Goal: Information Seeking & Learning: Learn about a topic

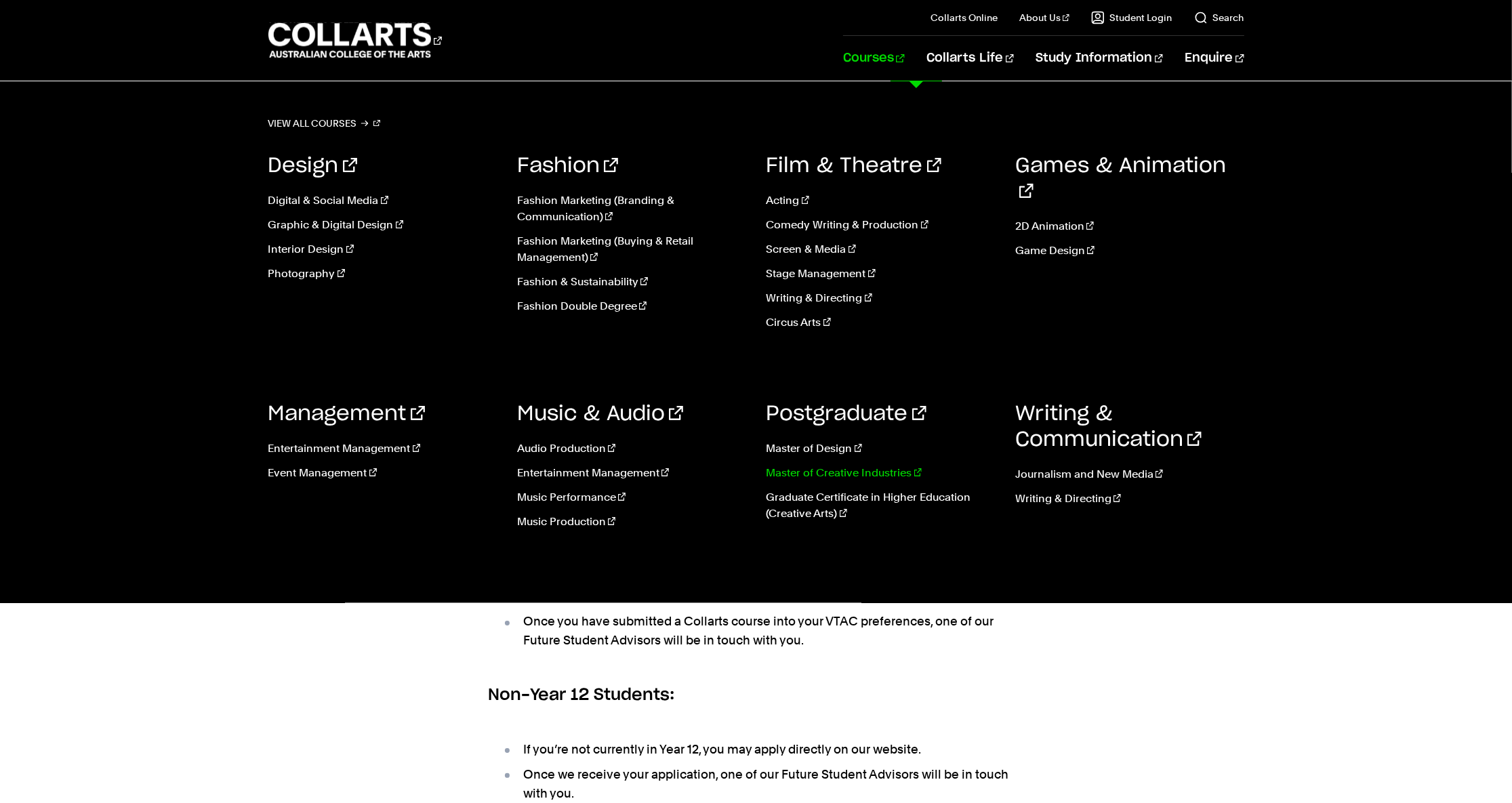
click at [845, 477] on link "Master of Creative Industries" at bounding box center [881, 473] width 229 height 16
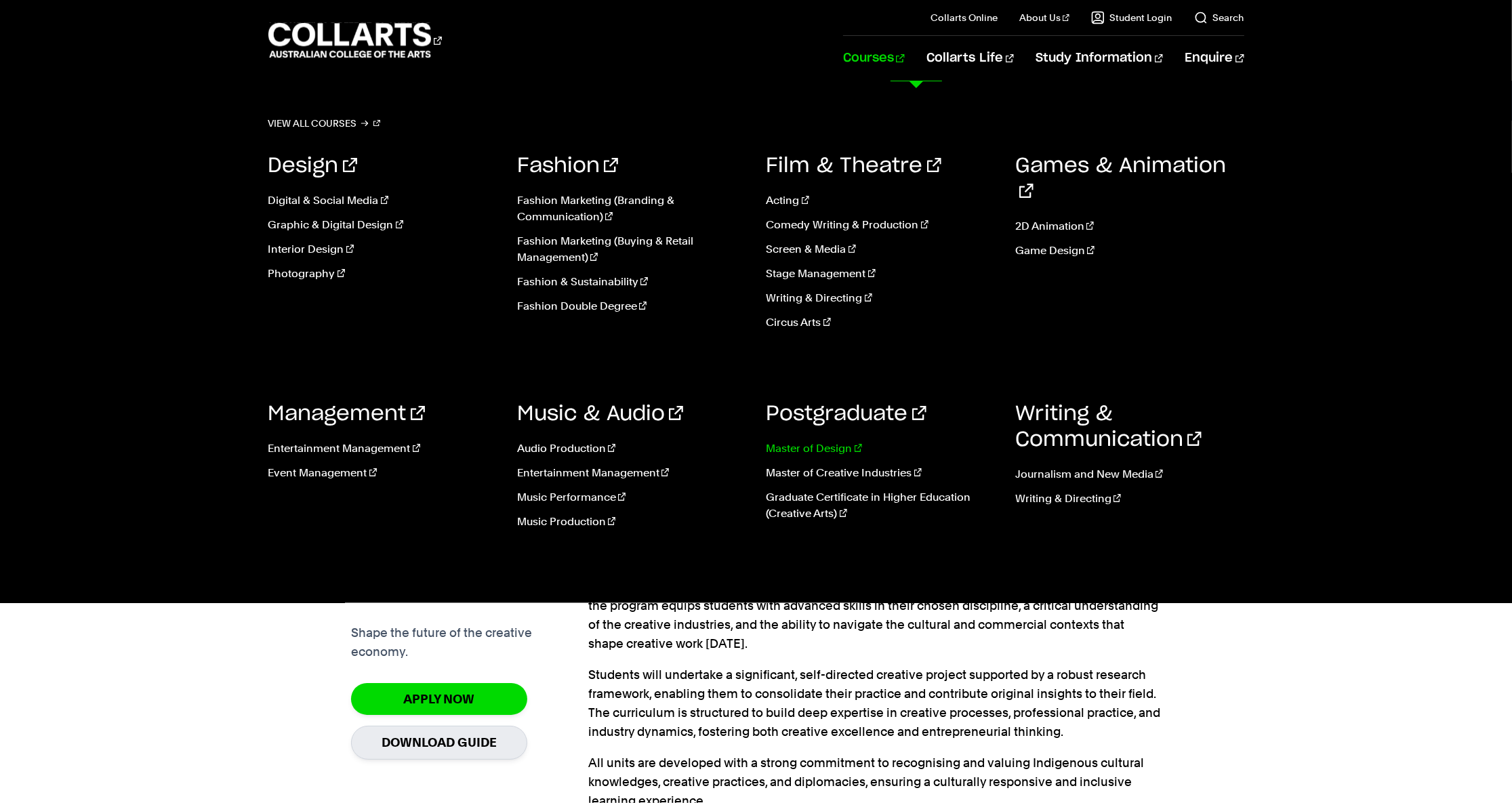
click at [785, 450] on link "Master of Design" at bounding box center [881, 449] width 229 height 16
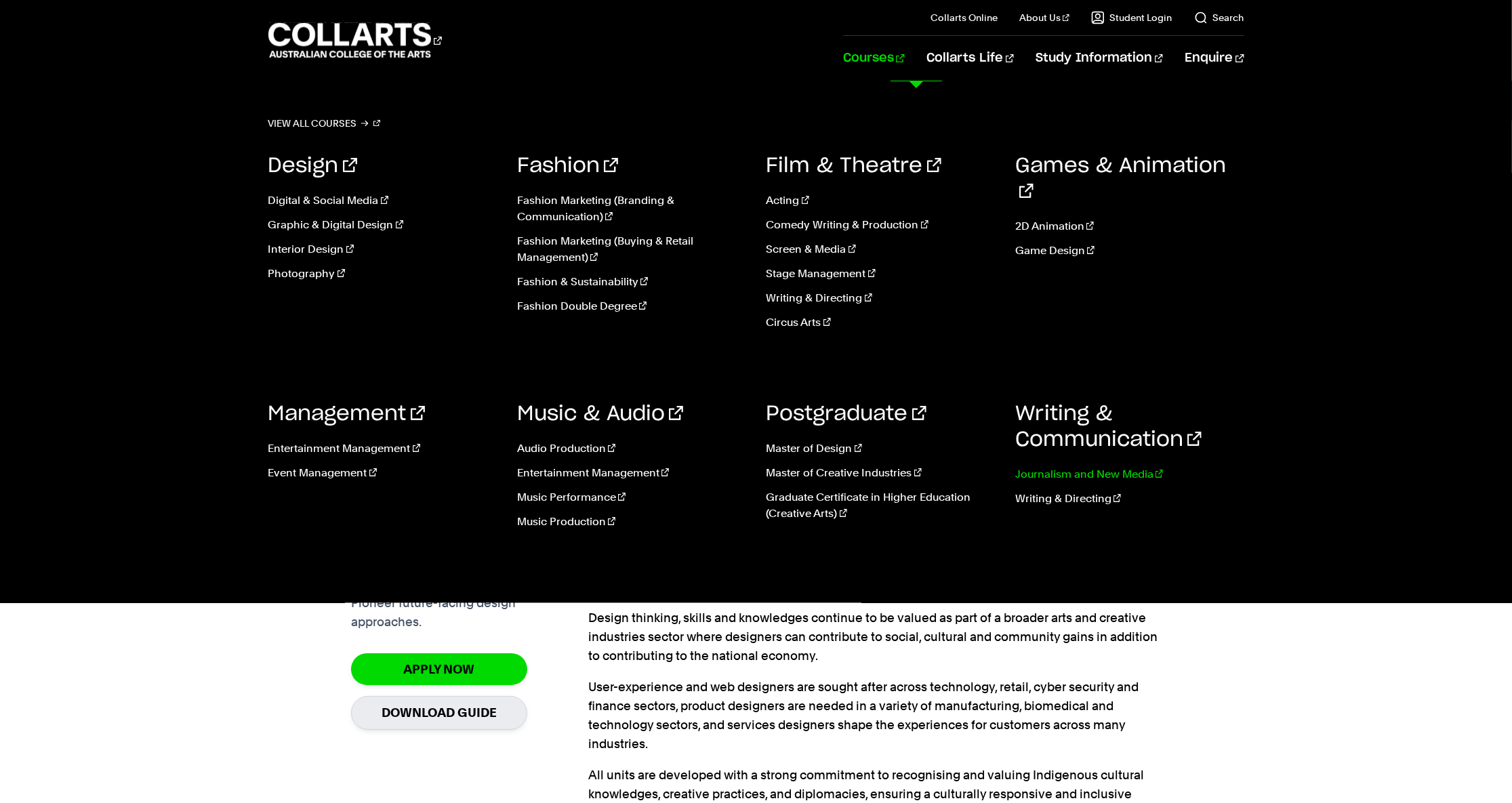
click at [1128, 476] on link "Journalism and New Media" at bounding box center [1130, 474] width 229 height 16
